Goal: Entertainment & Leisure: Consume media (video, audio)

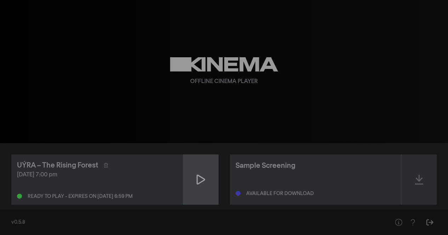
click at [186, 184] on div at bounding box center [200, 180] width 35 height 50
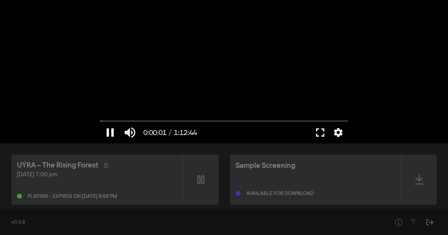
click at [110, 133] on button "pause" at bounding box center [110, 132] width 20 height 21
click at [321, 137] on button "fullscreen" at bounding box center [320, 132] width 20 height 21
click at [111, 136] on button "play_arrow" at bounding box center [110, 132] width 20 height 21
click at [320, 135] on button "fullscreen" at bounding box center [320, 132] width 20 height 21
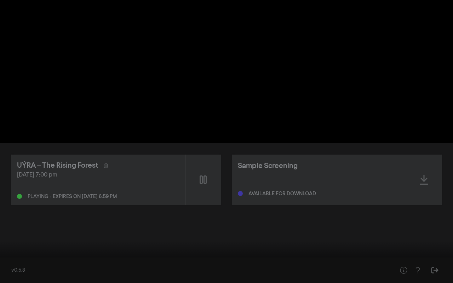
click at [174, 63] on div at bounding box center [226, 141] width 453 height 283
click at [10, 235] on button "pause" at bounding box center [14, 272] width 20 height 21
drag, startPoint x: 8, startPoint y: 260, endPoint x: 0, endPoint y: 262, distance: 8.7
click at [4, 235] on input "Cerca" at bounding box center [227, 261] width 446 height 4
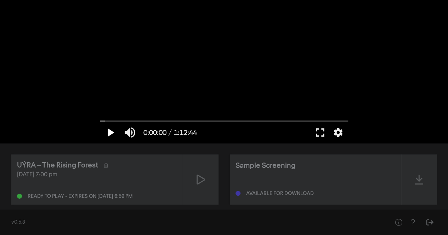
click at [110, 131] on button "play_arrow" at bounding box center [110, 132] width 20 height 21
type input "1.704423"
drag, startPoint x: 104, startPoint y: 120, endPoint x: 118, endPoint y: 120, distance: 14.2
click at [118, 120] on input "Cerca" at bounding box center [224, 121] width 248 height 4
drag, startPoint x: 115, startPoint y: 121, endPoint x: 99, endPoint y: 122, distance: 15.9
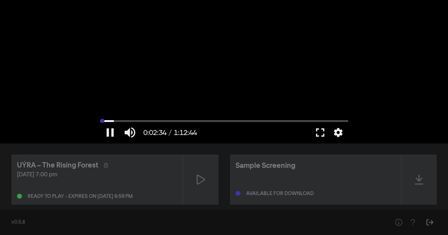
click at [100, 122] on input "Cerca" at bounding box center [224, 121] width 248 height 4
click at [113, 128] on button "pause" at bounding box center [110, 132] width 20 height 21
drag, startPoint x: 101, startPoint y: 121, endPoint x: 93, endPoint y: 121, distance: 8.5
click at [100, 121] on input "Cerca" at bounding box center [224, 121] width 248 height 4
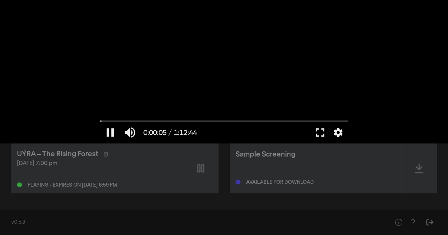
type input "5.773887"
